Goal: Task Accomplishment & Management: Complete application form

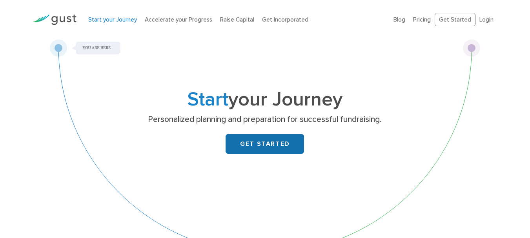
click at [260, 139] on link "GET STARTED" at bounding box center [264, 144] width 78 height 20
